Goal: Check status: Check status

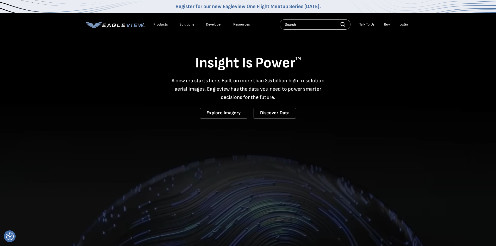
click at [401, 24] on div "Login" at bounding box center [403, 24] width 9 height 5
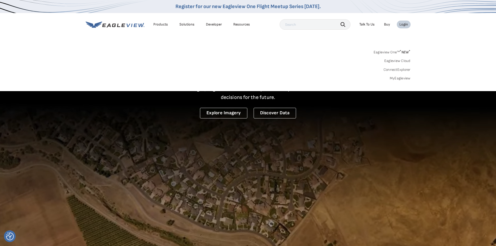
click at [398, 75] on div "Eagleview One™ * NEW * Eagleview Cloud ConnectExplorer MyEagleview" at bounding box center [248, 64] width 325 height 32
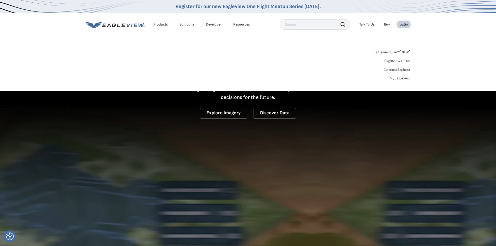
click at [398, 76] on link "MyEagleview" at bounding box center [400, 78] width 21 height 5
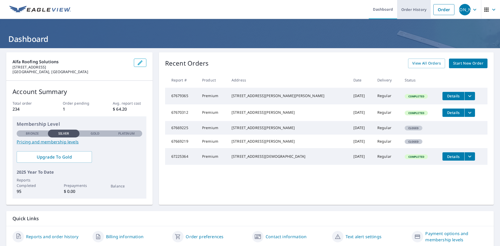
click at [400, 10] on link "Order History" at bounding box center [414, 9] width 34 height 19
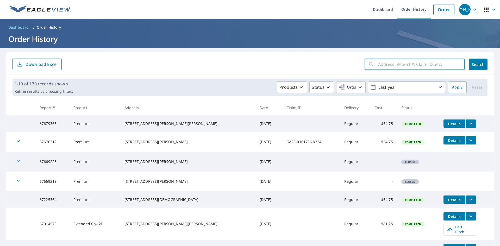
click at [391, 66] on input "text" at bounding box center [421, 64] width 86 height 15
type input "12902"
click button "Search" at bounding box center [478, 64] width 19 height 11
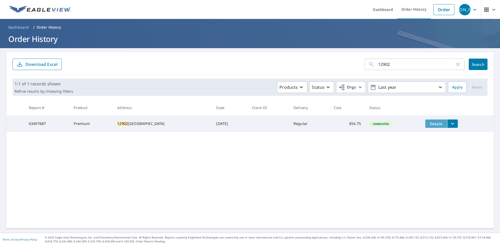
click at [430, 123] on span "Details" at bounding box center [436, 123] width 16 height 5
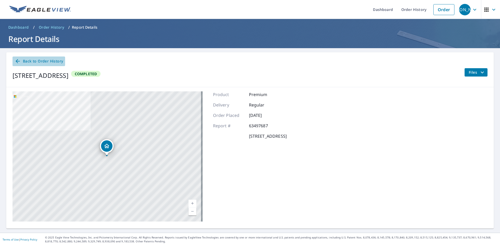
click at [17, 62] on icon at bounding box center [18, 61] width 6 height 6
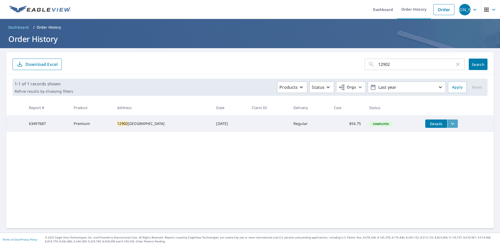
click at [451, 124] on icon "filesDropdownBtn-63497687" at bounding box center [452, 124] width 3 height 2
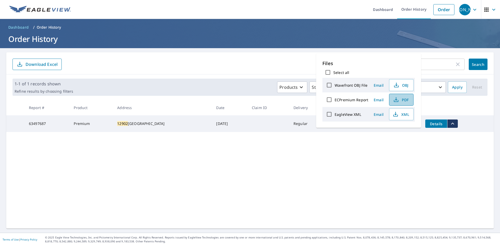
click at [402, 101] on span "PDF" at bounding box center [400, 100] width 17 height 6
